Goal: Check status: Check status

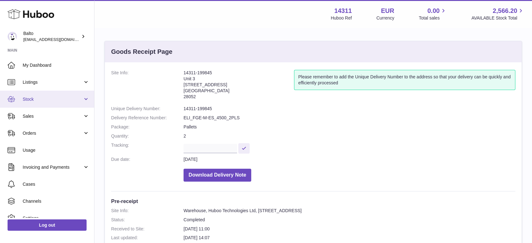
click at [40, 103] on link "Stock" at bounding box center [47, 99] width 94 height 17
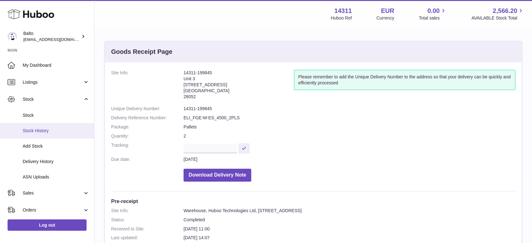
click at [51, 131] on span "Stock History" at bounding box center [56, 131] width 67 height 6
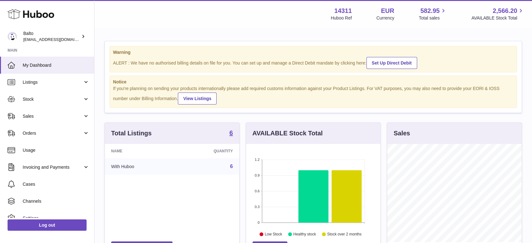
scroll to position [98, 134]
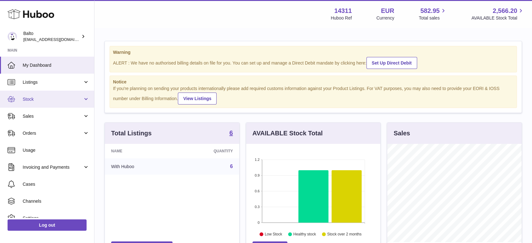
click at [55, 96] on span "Stock" at bounding box center [53, 99] width 60 height 6
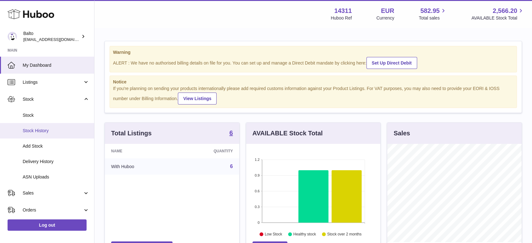
click at [54, 128] on span "Stock History" at bounding box center [56, 131] width 67 height 6
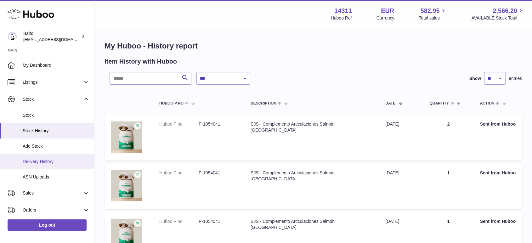
click at [48, 160] on span "Delivery History" at bounding box center [56, 162] width 67 height 6
